Goal: Task Accomplishment & Management: Use online tool/utility

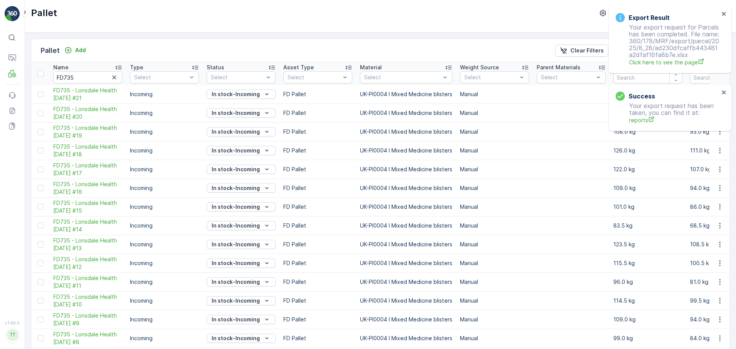
click at [720, 12] on div "Export Result Your export request for Parcels has been completed. File name: 36…" at bounding box center [667, 40] width 108 height 58
click at [724, 15] on icon "close" at bounding box center [723, 14] width 5 height 6
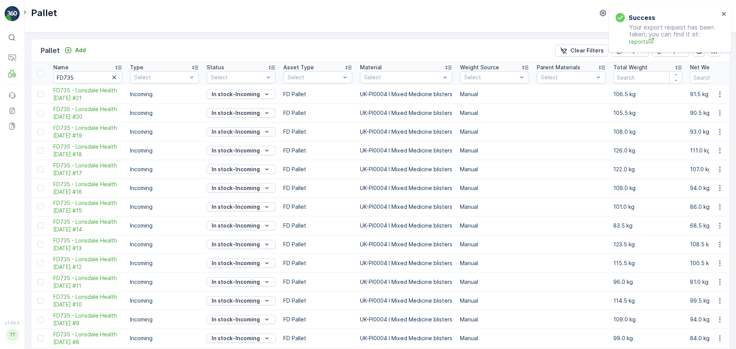
click at [665, 12] on div "Success Your export request has been taken, you can find it at: reports" at bounding box center [670, 29] width 123 height 46
click at [722, 15] on icon "close" at bounding box center [724, 14] width 4 height 4
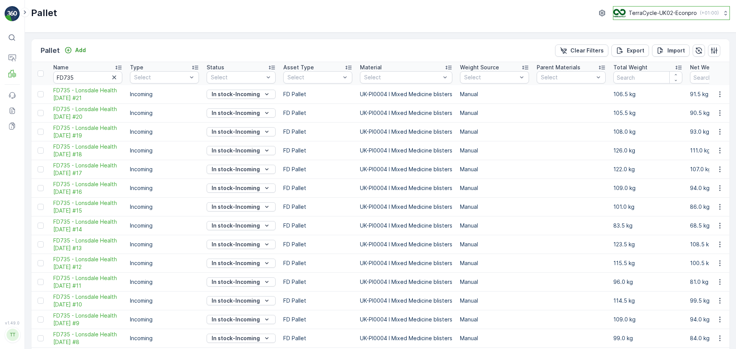
click at [634, 18] on button "TerraCycle-UK02-Econpro ( +01:00 )" at bounding box center [671, 13] width 117 height 14
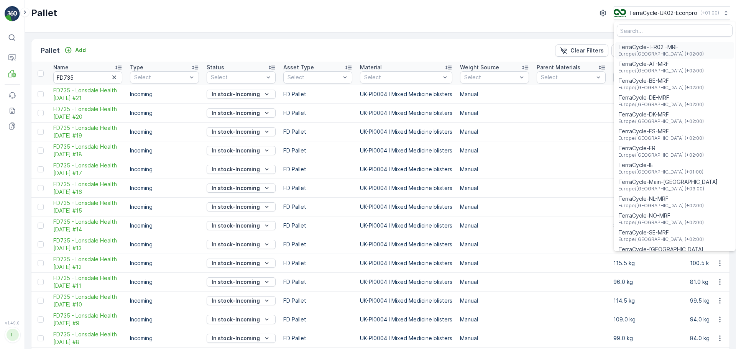
click at [654, 51] on span "TerraCycle- FR02 -MRF" at bounding box center [660, 47] width 85 height 8
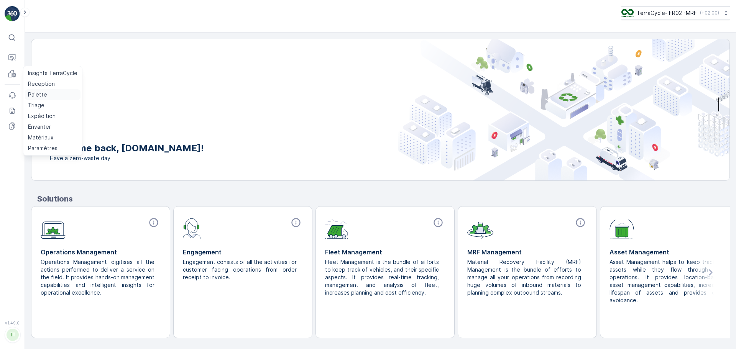
click at [41, 96] on p "Palette" at bounding box center [37, 95] width 19 height 8
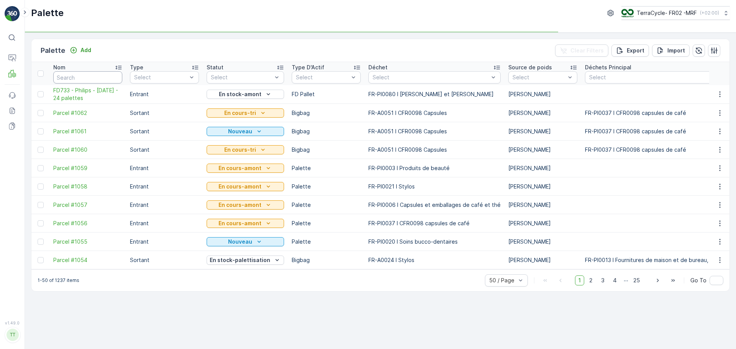
click at [83, 75] on input "text" at bounding box center [87, 77] width 69 height 12
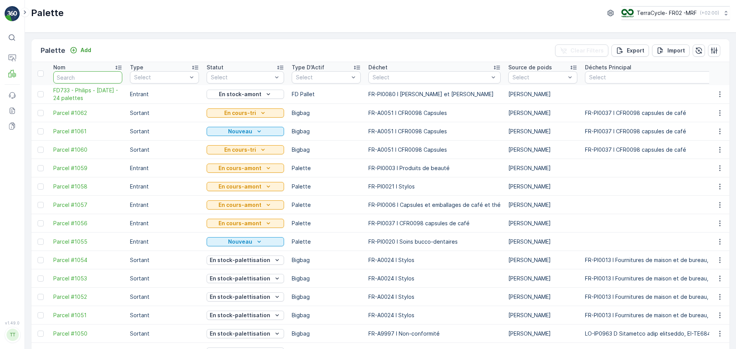
click at [92, 72] on input "text" at bounding box center [87, 77] width 69 height 12
type input "Philips"
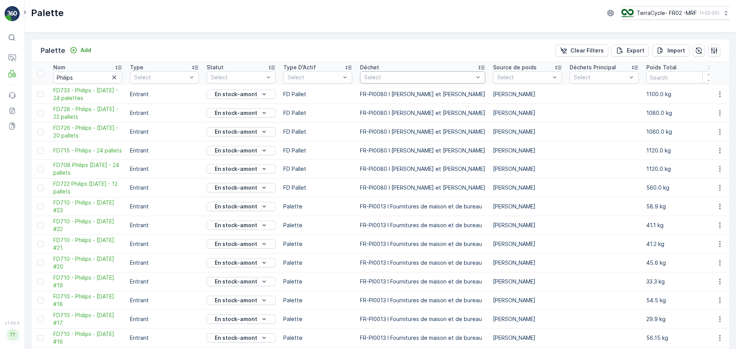
click at [413, 80] on div at bounding box center [418, 77] width 111 height 6
type input "p"
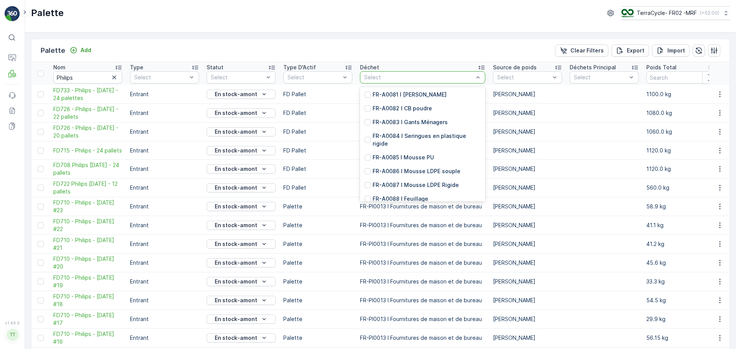
scroll to position [1303, 0]
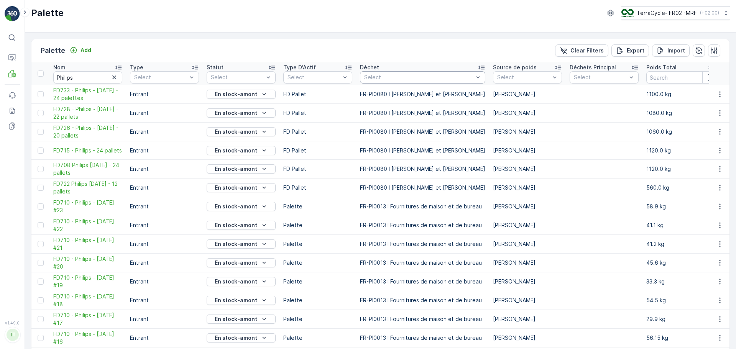
click at [399, 75] on div at bounding box center [418, 77] width 111 height 6
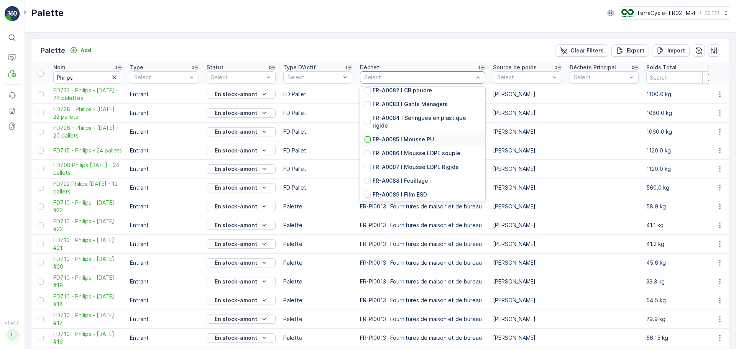
click at [367, 142] on div at bounding box center [368, 139] width 6 height 6
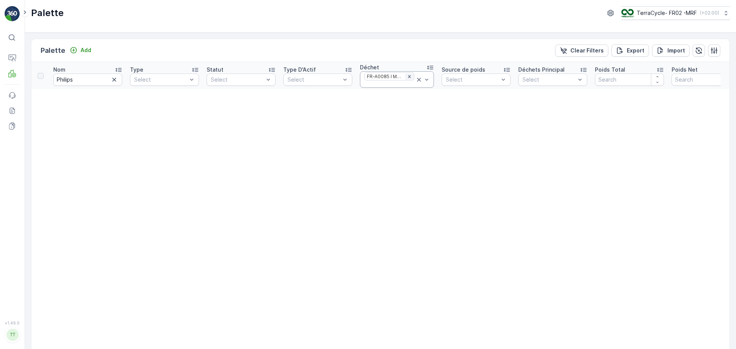
click at [408, 76] on icon "Remove FR-A0085 I Mousse PU" at bounding box center [409, 76] width 3 height 3
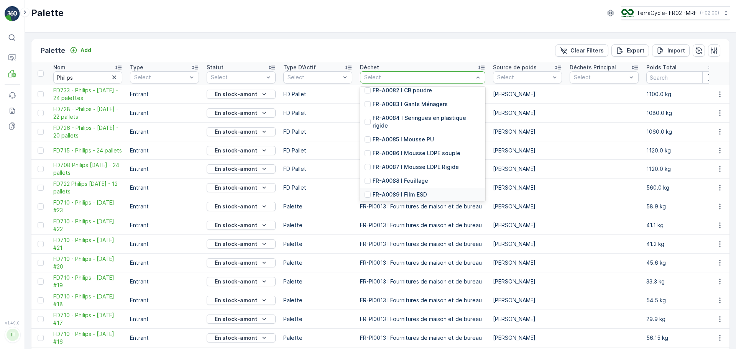
scroll to position [1341, 0]
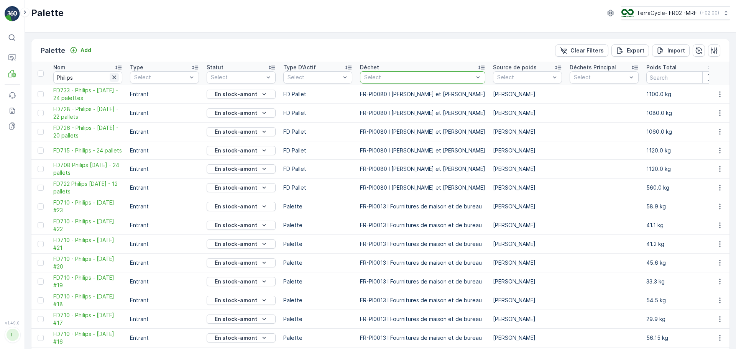
click at [116, 80] on icon "button" at bounding box center [114, 78] width 8 height 8
click at [394, 77] on div at bounding box center [418, 77] width 111 height 6
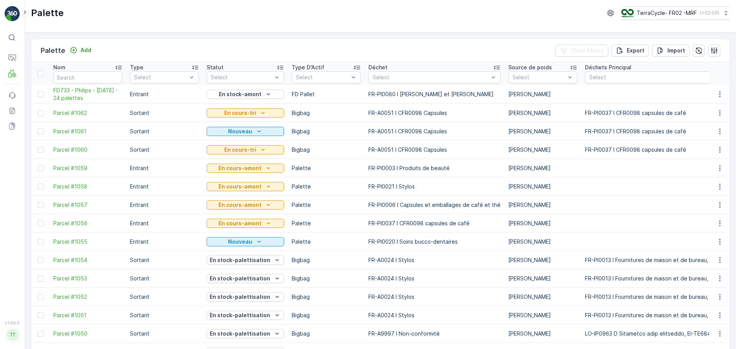
click at [394, 77] on div at bounding box center [431, 77] width 118 height 6
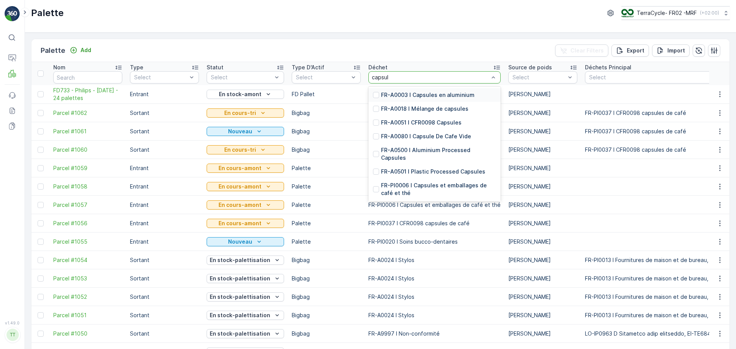
type input "capsule"
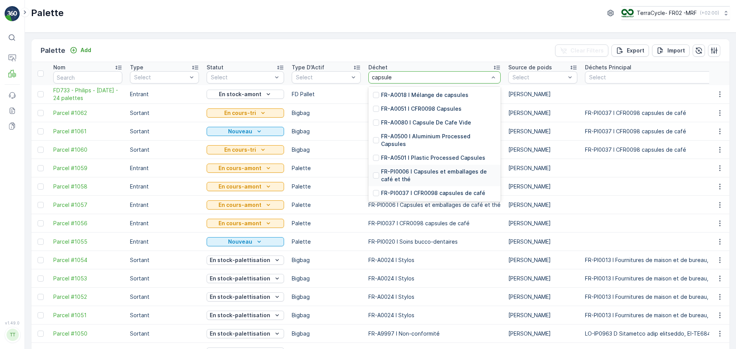
click at [428, 174] on p "FR-PI0006 I Capsules et emballages de café et thé" at bounding box center [438, 175] width 115 height 15
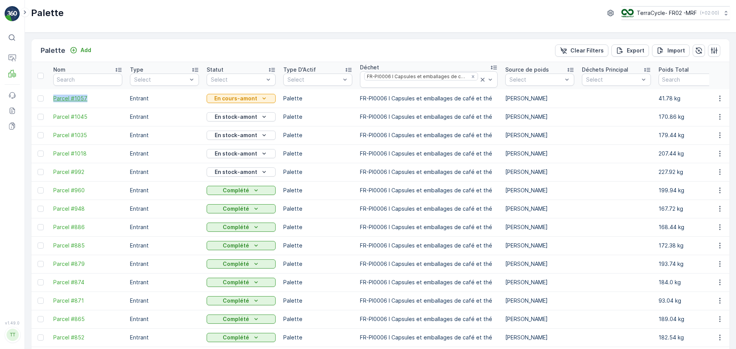
drag, startPoint x: 48, startPoint y: 97, endPoint x: 100, endPoint y: 101, distance: 52.3
copy span "Parcel #1057"
click at [39, 107] on p "Triage" at bounding box center [36, 106] width 16 height 8
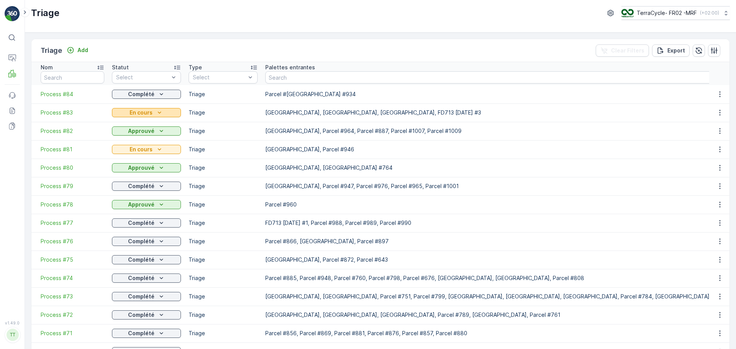
click at [148, 112] on p "En cours" at bounding box center [141, 113] width 23 height 8
click at [91, 50] on div "Triage Add Clear Filters Export" at bounding box center [380, 50] width 698 height 23
click at [81, 48] on p "Add" at bounding box center [82, 50] width 11 height 8
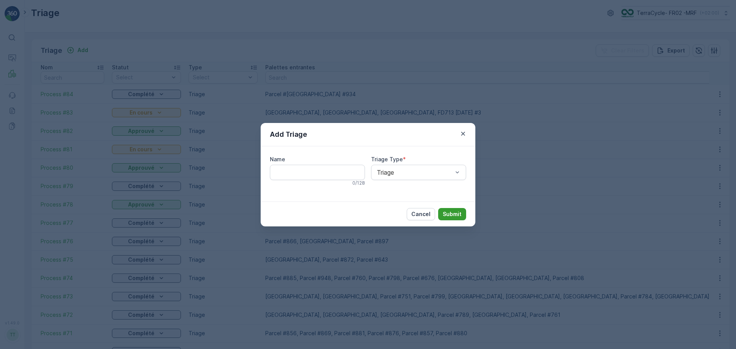
click at [455, 213] on p "Submit" at bounding box center [452, 214] width 19 height 8
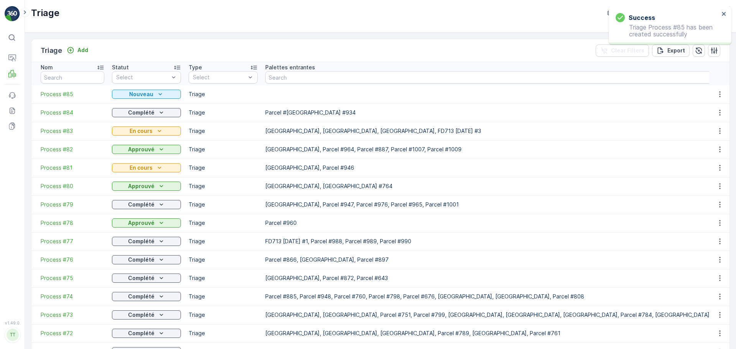
click at [47, 90] on td "Process #85" at bounding box center [69, 94] width 77 height 18
click at [49, 93] on span "Process #85" at bounding box center [73, 94] width 64 height 8
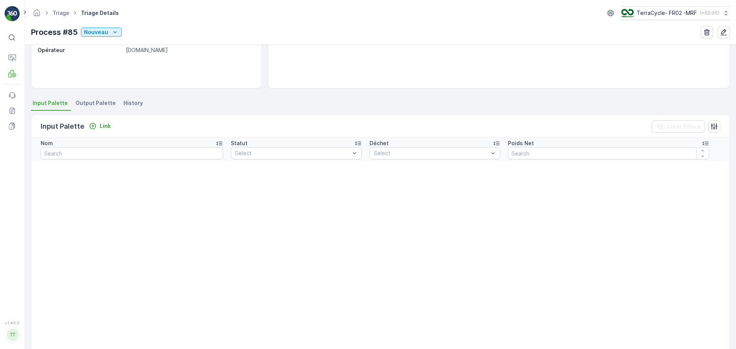
scroll to position [77, 0]
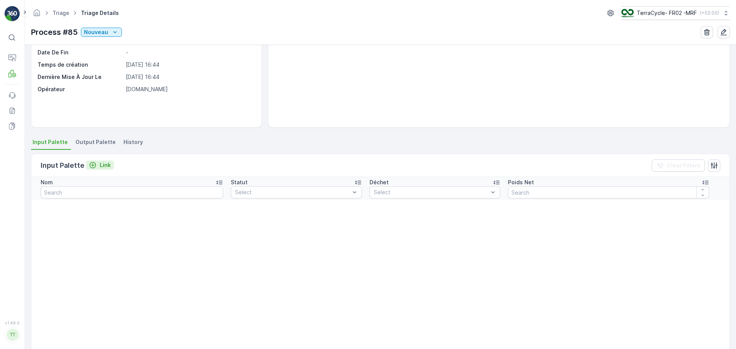
click at [100, 165] on p "Link" at bounding box center [105, 165] width 11 height 8
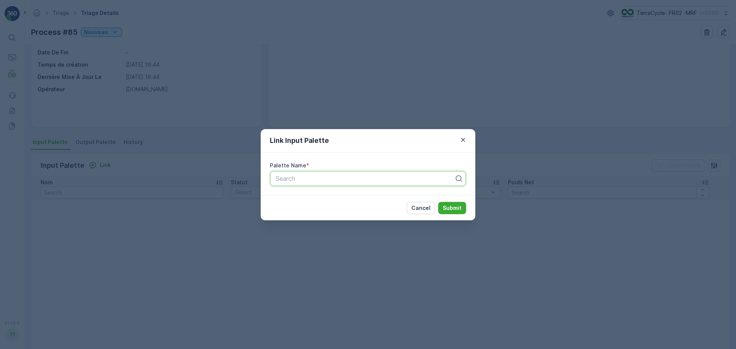
click at [283, 177] on div at bounding box center [365, 178] width 180 height 7
type input "FD722"
click at [321, 198] on span "FD722 Philips 01.08.2025 - 12 pallets" at bounding box center [321, 197] width 94 height 7
click at [453, 205] on p "Submit" at bounding box center [452, 208] width 19 height 8
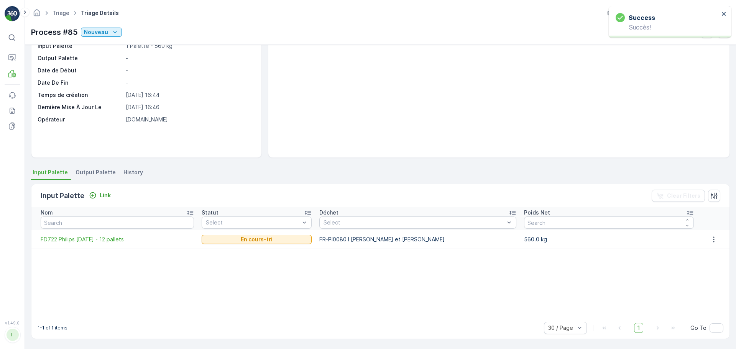
scroll to position [46, 0]
click at [101, 194] on p "Link" at bounding box center [105, 196] width 11 height 8
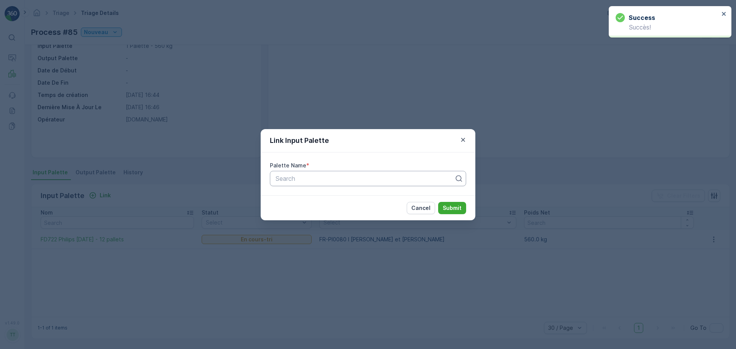
click at [299, 180] on div at bounding box center [365, 178] width 180 height 7
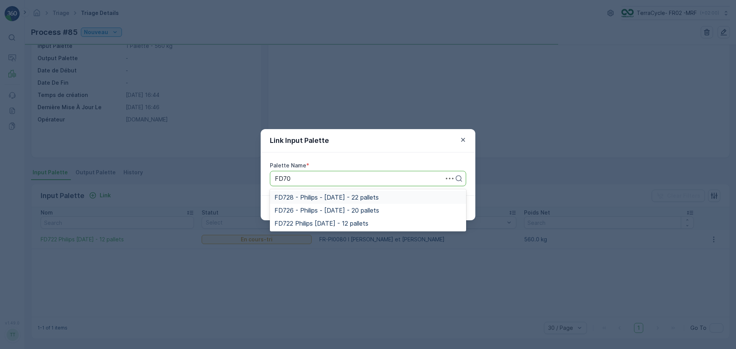
type input "FD708"
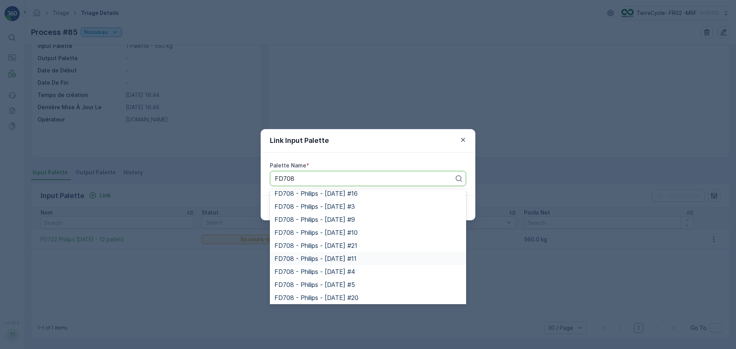
scroll to position [227, 0]
click at [383, 299] on div "FD708 Philips 01.08.2025 - 24 pallets" at bounding box center [367, 296] width 187 height 7
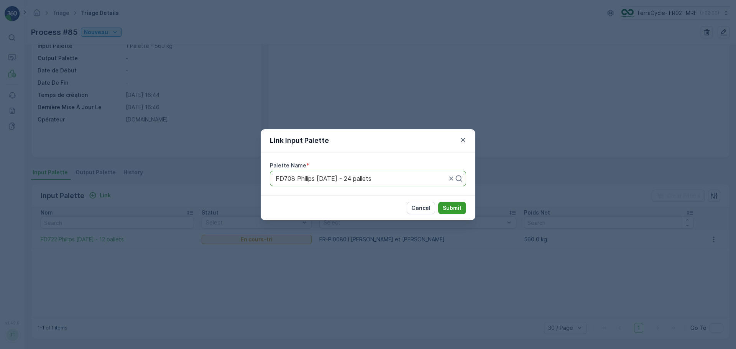
click at [454, 204] on p "Submit" at bounding box center [452, 208] width 19 height 8
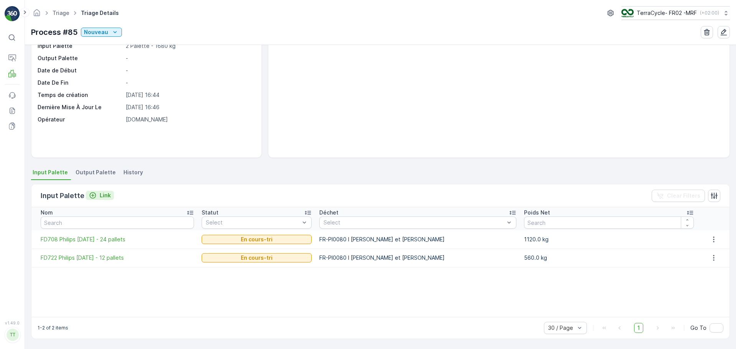
click at [109, 197] on p "Link" at bounding box center [105, 196] width 11 height 8
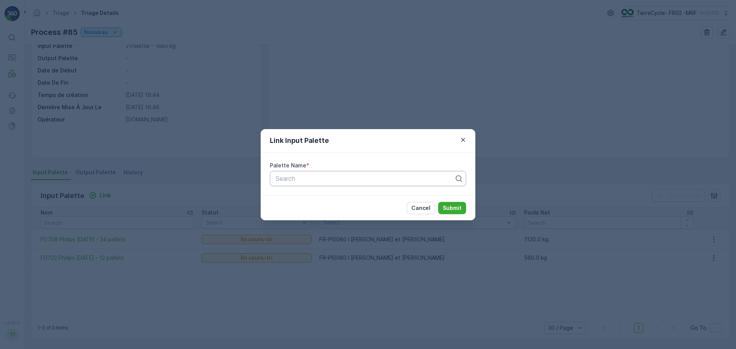
click at [307, 179] on div at bounding box center [365, 178] width 180 height 7
type input "FD715"
click at [310, 198] on span "FD715 - Philips - 24 pallets" at bounding box center [312, 197] width 77 height 7
click at [451, 209] on p "Submit" at bounding box center [452, 208] width 19 height 8
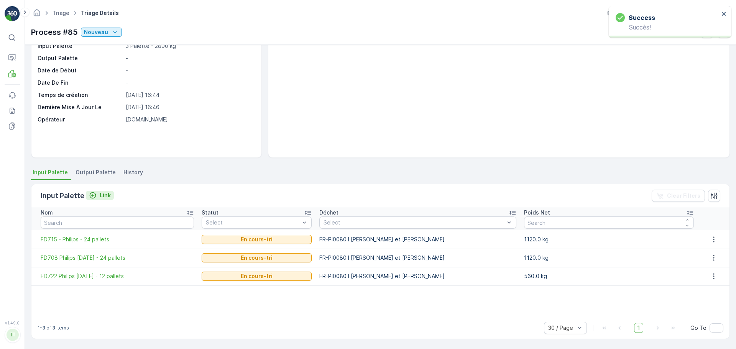
click at [93, 195] on icon "Link" at bounding box center [93, 196] width 8 height 8
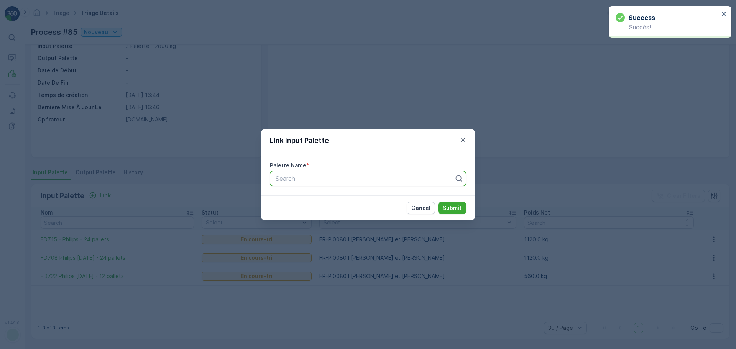
click at [282, 183] on div "Search" at bounding box center [368, 178] width 196 height 15
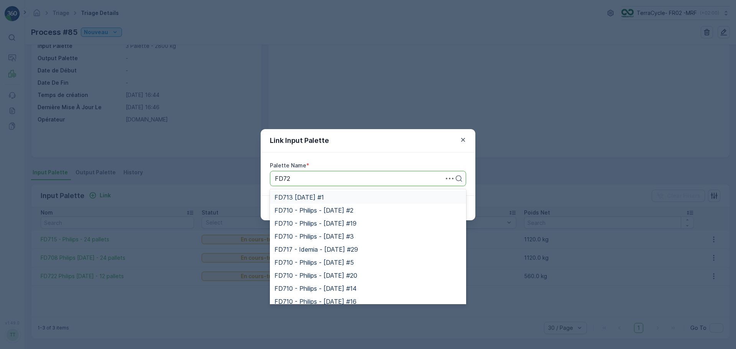
type input "FD726"
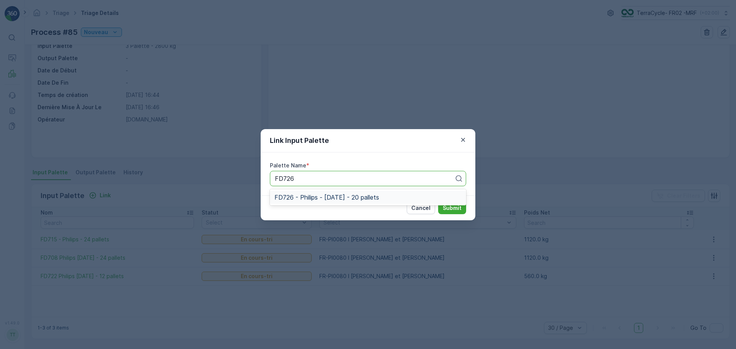
click at [336, 196] on span "FD726 - Philips - 07.08.2025 - 20 pallets" at bounding box center [326, 197] width 105 height 7
click at [463, 207] on button "Submit" at bounding box center [452, 208] width 28 height 12
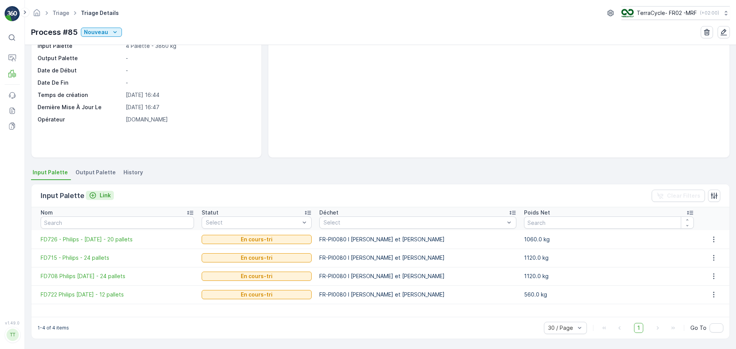
click at [105, 197] on p "Link" at bounding box center [105, 196] width 11 height 8
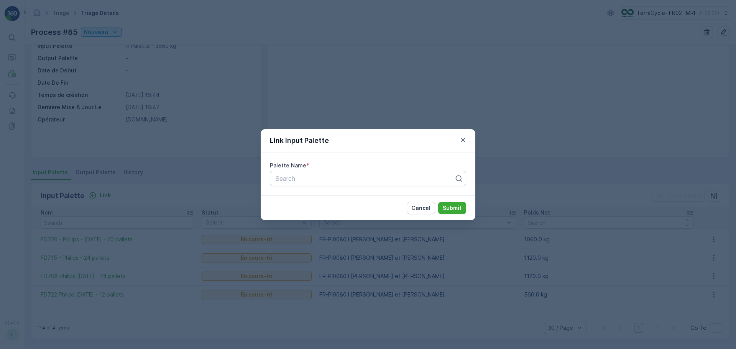
click at [303, 168] on label "Palette Name" at bounding box center [288, 165] width 36 height 7
click at [300, 176] on div at bounding box center [365, 178] width 180 height 7
type input "FD710"
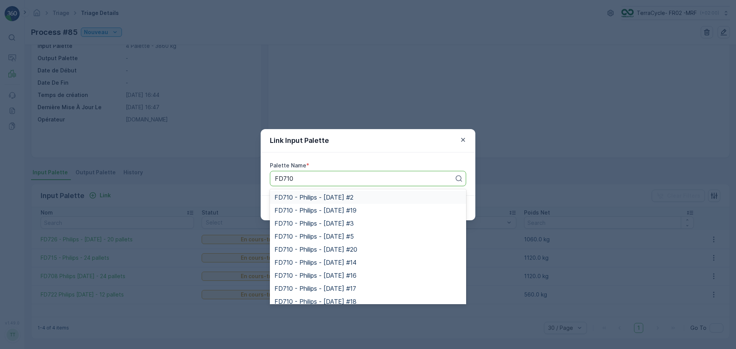
click at [353, 199] on span "FD710 - Philips - 25.07.2025 #2" at bounding box center [313, 197] width 79 height 7
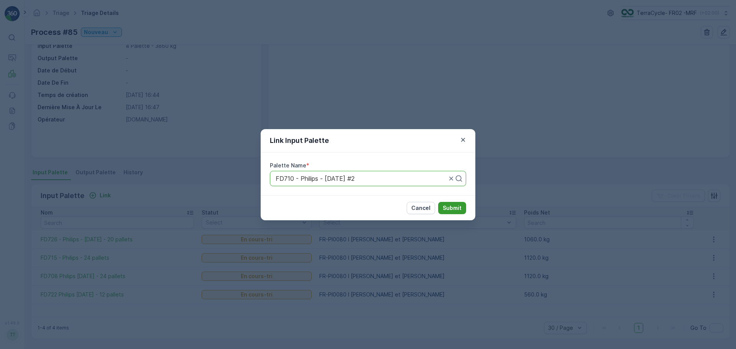
click at [456, 208] on p "Submit" at bounding box center [452, 208] width 19 height 8
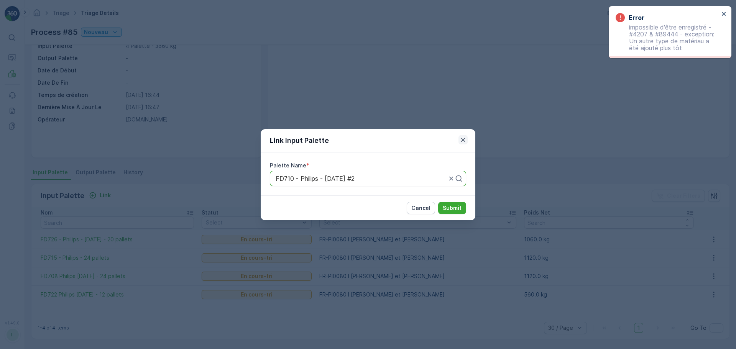
click at [460, 142] on icon "button" at bounding box center [463, 140] width 8 height 8
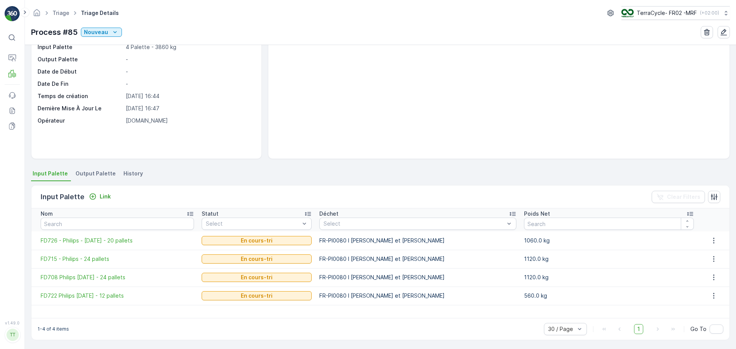
scroll to position [46, 0]
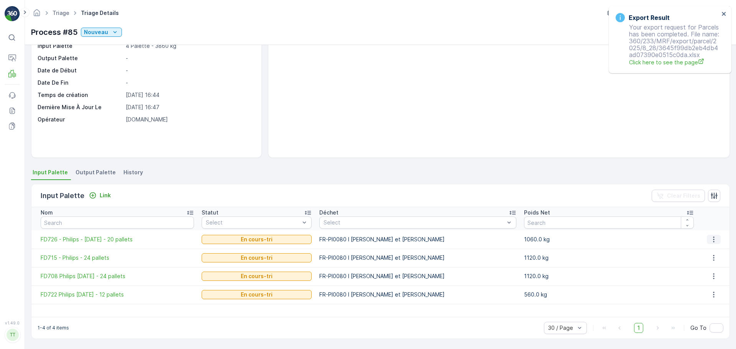
click at [713, 238] on icon "button" at bounding box center [713, 239] width 1 height 6
click at [710, 250] on span "Detach" at bounding box center [718, 251] width 19 height 8
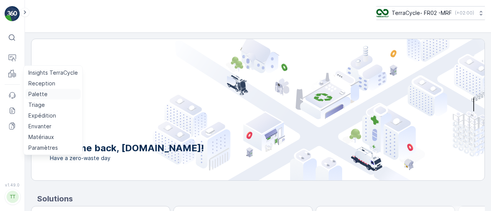
click at [41, 93] on p "Palette" at bounding box center [37, 94] width 19 height 8
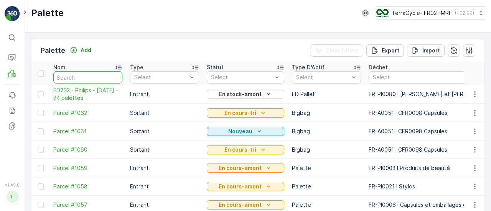
click at [77, 76] on input "text" at bounding box center [87, 77] width 69 height 12
type input "FD"
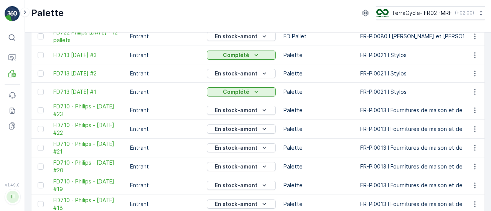
scroll to position [837, 0]
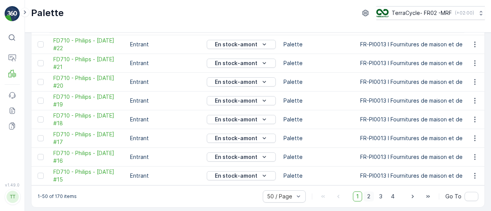
click at [368, 193] on span "2" at bounding box center [368, 197] width 10 height 10
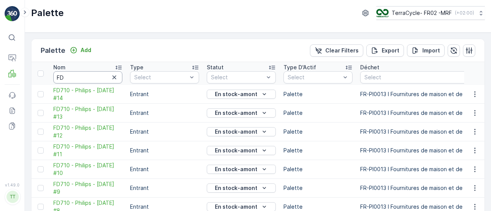
click at [87, 74] on input "FD" at bounding box center [87, 77] width 69 height 12
click at [392, 76] on div at bounding box center [416, 77] width 107 height 6
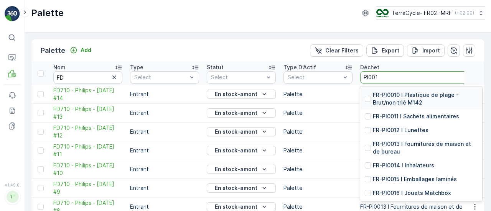
type input "PI0013"
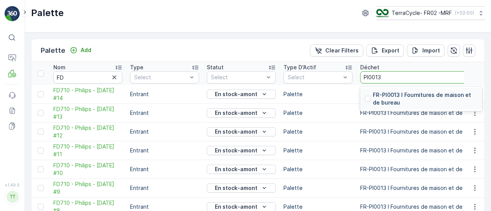
click at [405, 99] on p "FR-PI0013 I Fournitures de maison et de bureau" at bounding box center [425, 98] width 105 height 15
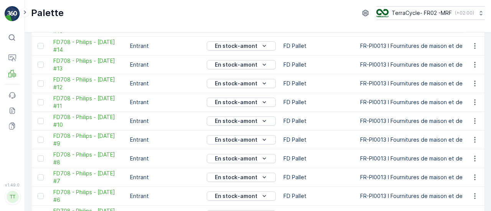
scroll to position [842, 0]
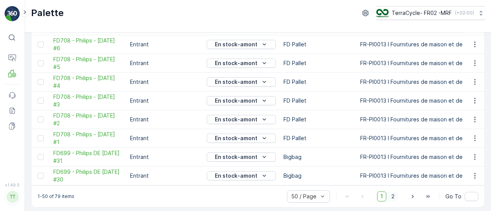
click at [392, 193] on span "2" at bounding box center [393, 197] width 10 height 10
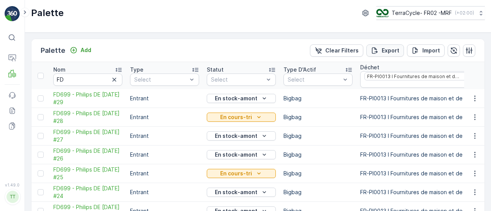
click at [395, 53] on p "Export" at bounding box center [390, 51] width 18 height 8
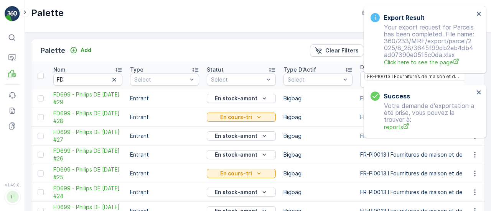
click at [437, 66] on span "Click here to see the page" at bounding box center [429, 62] width 90 height 8
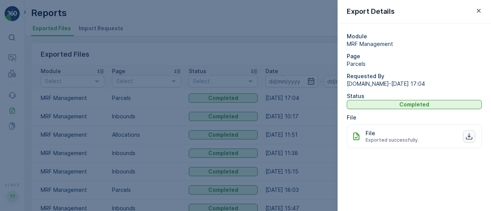
click at [467, 135] on icon "button" at bounding box center [469, 137] width 8 height 8
